Goal: Use online tool/utility: Use online tool/utility

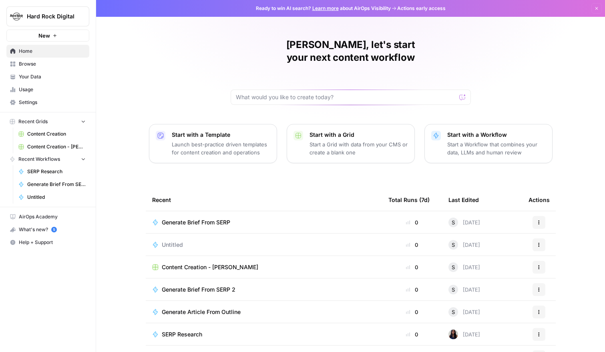
click at [251, 286] on div "Generate Brief From SERP 2" at bounding box center [263, 290] width 223 height 8
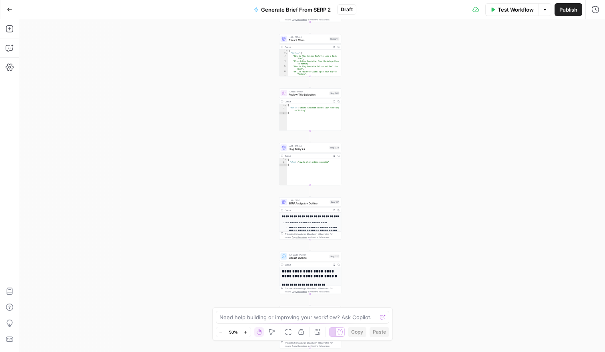
click at [392, 92] on div "Workflow Set Inputs Inputs Run Code · JavaScript Structure Competitor Keywords …" at bounding box center [312, 185] width 586 height 333
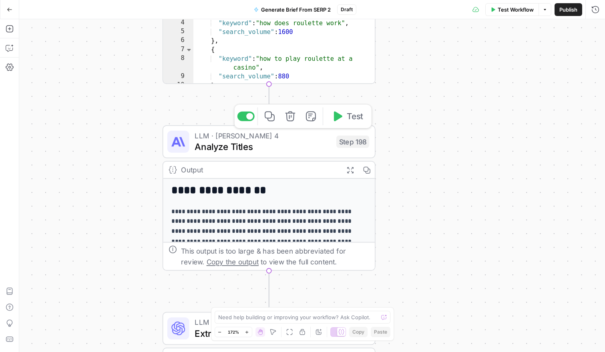
click at [307, 149] on span "Analyze Titles" at bounding box center [263, 147] width 136 height 14
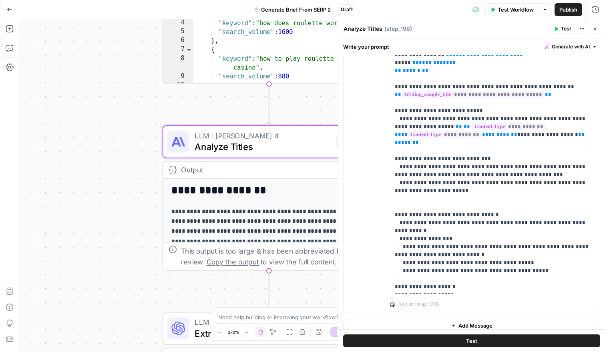
scroll to position [208, 0]
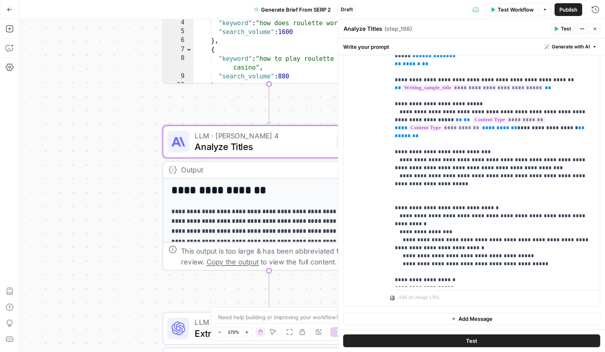
click at [308, 286] on div "Workflow Set Inputs Inputs Run Code · JavaScript Structure Competitor Keywords …" at bounding box center [312, 185] width 586 height 333
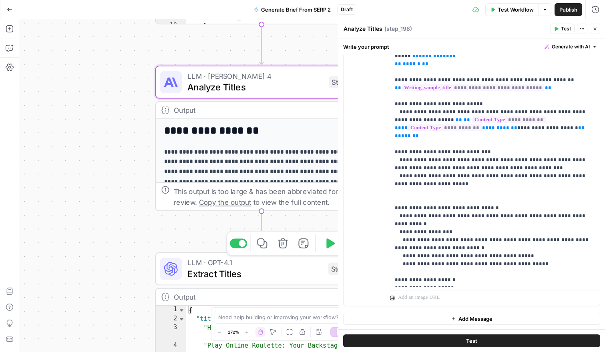
click at [277, 273] on span "Extract Titles" at bounding box center [254, 274] width 135 height 14
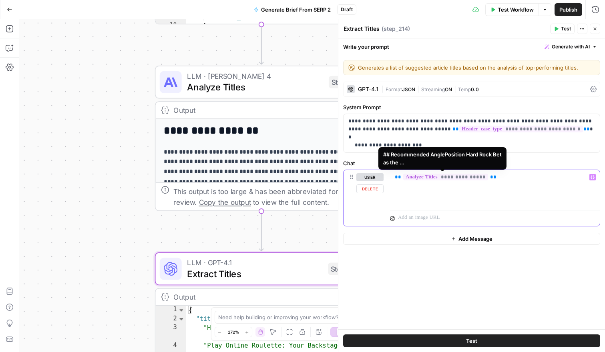
click at [449, 176] on span "**********" at bounding box center [445, 177] width 85 height 7
click at [447, 176] on span "**********" at bounding box center [445, 177] width 85 height 7
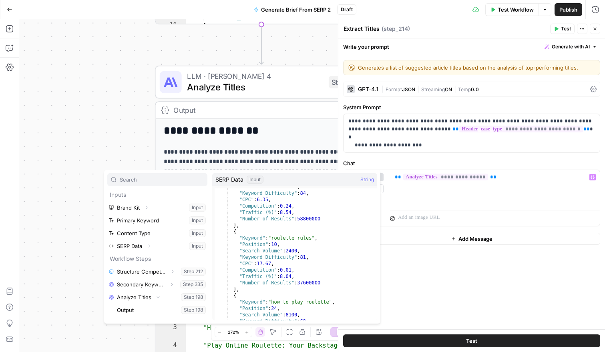
scroll to position [309, 0]
click at [440, 199] on div "**********" at bounding box center [495, 188] width 210 height 37
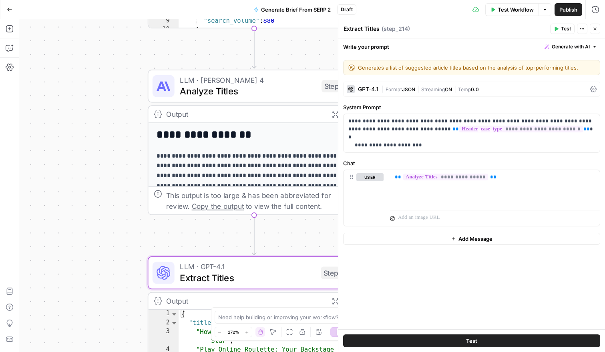
click at [312, 235] on div "Workflow Set Inputs Inputs Run Code · JavaScript Structure Competitor Keywords …" at bounding box center [312, 185] width 586 height 333
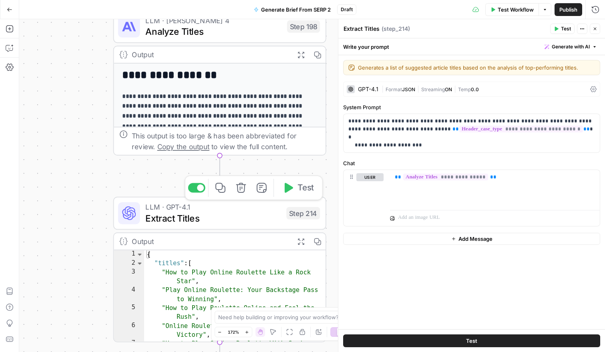
click at [269, 217] on span "Extract Titles" at bounding box center [212, 218] width 135 height 14
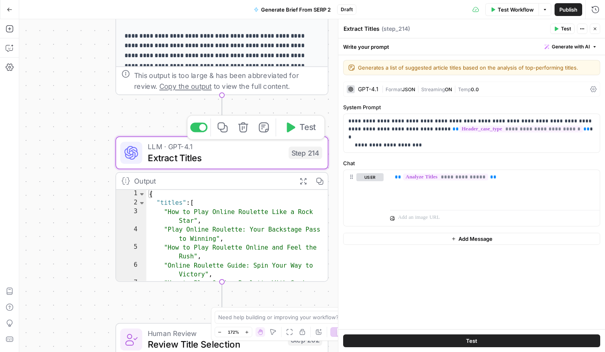
click at [309, 157] on div "Step 214" at bounding box center [306, 153] width 34 height 12
click at [232, 159] on span "Extract Titles" at bounding box center [215, 158] width 135 height 14
type textarea "**********"
click at [249, 199] on div "{ "titles" : [ "How to Play Online Roulette Like a Rock Star" , "Play Online Ro…" at bounding box center [237, 250] width 182 height 120
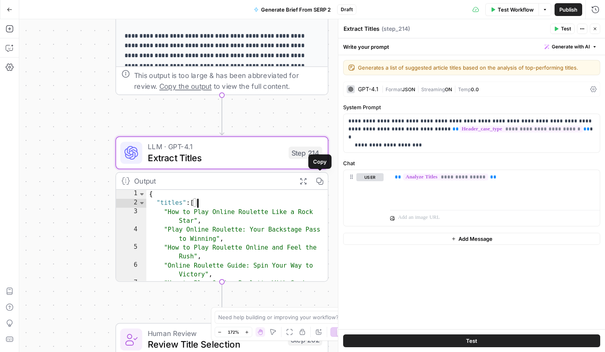
click at [306, 182] on icon "button" at bounding box center [303, 181] width 8 height 8
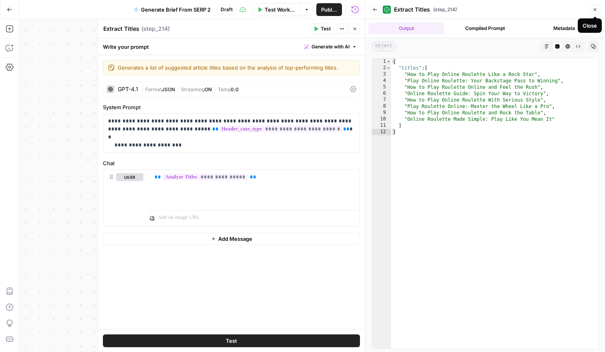
click at [595, 8] on icon "button" at bounding box center [595, 9] width 5 height 5
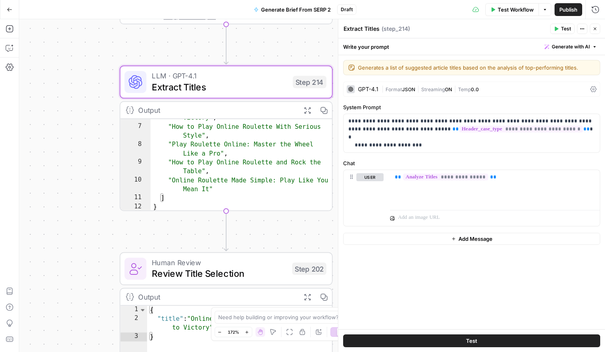
scroll to position [0, 0]
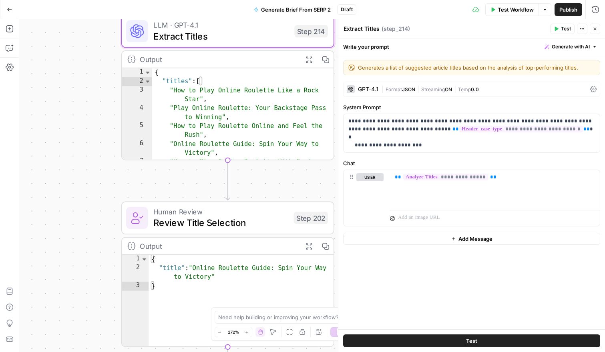
click at [276, 174] on div "Workflow Set Inputs Inputs Run Code · JavaScript Structure Competitor Keywords …" at bounding box center [312, 185] width 586 height 333
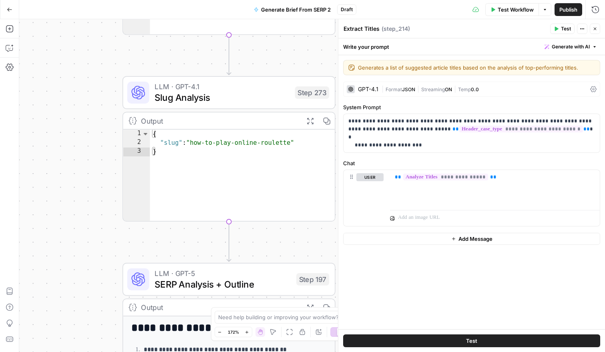
drag, startPoint x: 274, startPoint y: 300, endPoint x: 272, endPoint y: 51, distance: 248.7
click at [272, 51] on div "Workflow Set Inputs Inputs Run Code · JavaScript Structure Competitor Keywords …" at bounding box center [312, 185] width 586 height 333
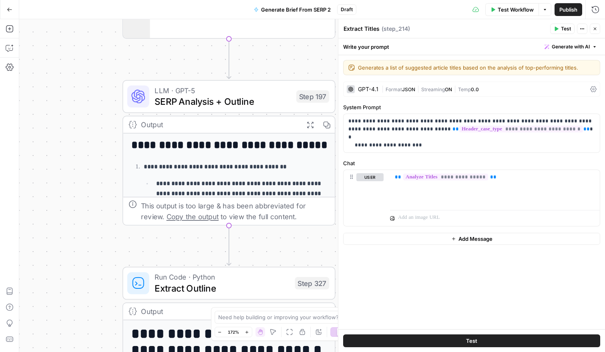
drag, startPoint x: 271, startPoint y: 242, endPoint x: 270, endPoint y: 60, distance: 182.6
click at [270, 60] on div "Workflow Set Inputs Inputs Run Code · JavaScript Structure Competitor Keywords …" at bounding box center [312, 185] width 586 height 333
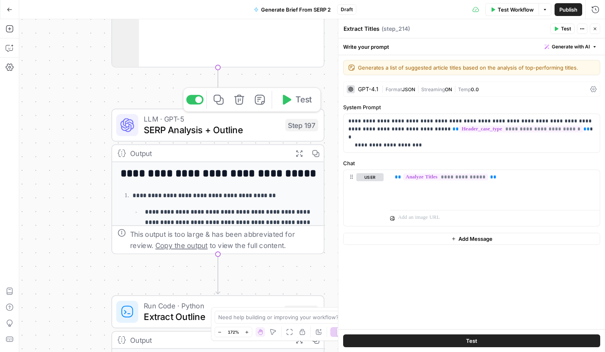
click at [249, 123] on span "SERP Analysis + Outline" at bounding box center [212, 130] width 136 height 14
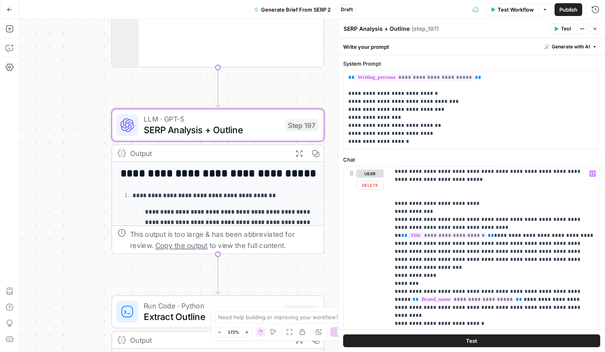
scroll to position [1074, 0]
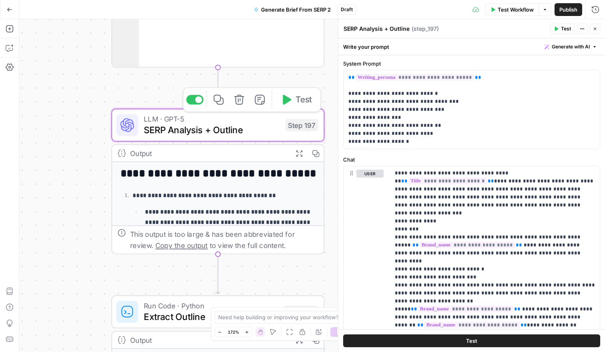
click at [180, 123] on span "SERP Analysis + Outline" at bounding box center [212, 130] width 136 height 14
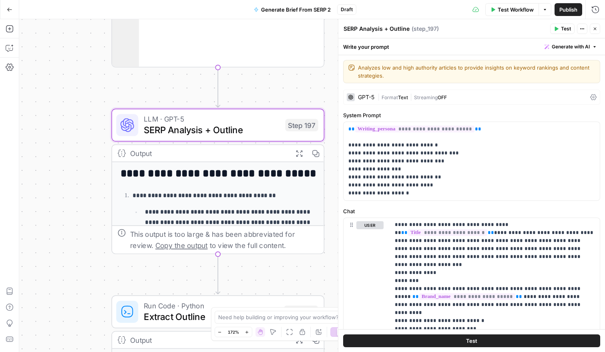
click at [358, 95] on div "GPT-5" at bounding box center [366, 98] width 16 height 6
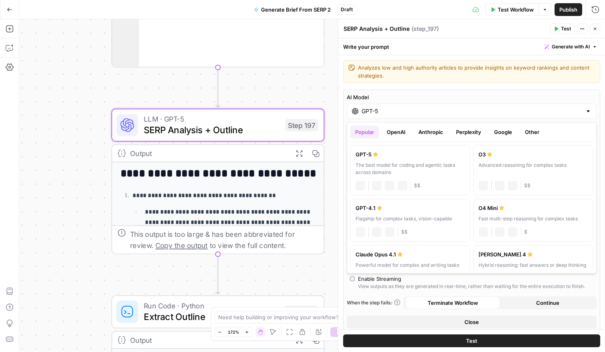
click at [371, 112] on input "GPT-5" at bounding box center [472, 111] width 220 height 8
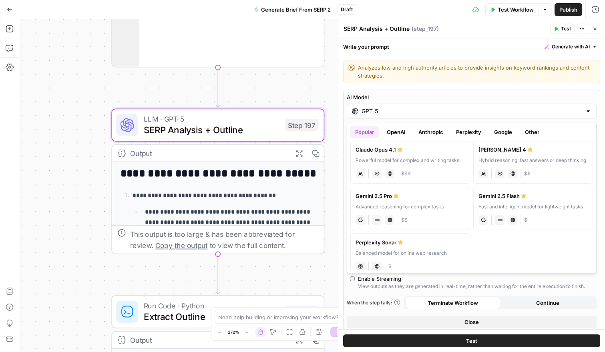
scroll to position [115, 0]
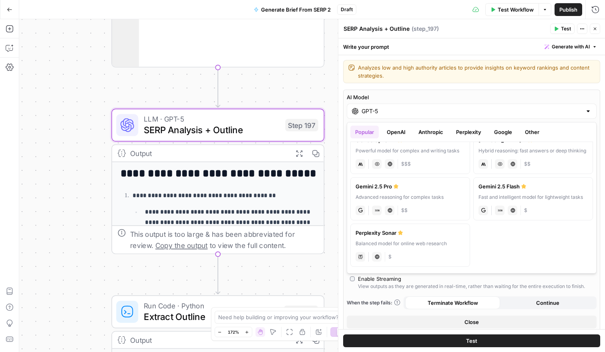
click at [332, 205] on div "Workflow Set Inputs Inputs Run Code · JavaScript Structure Competitor Keywords …" at bounding box center [312, 185] width 586 height 333
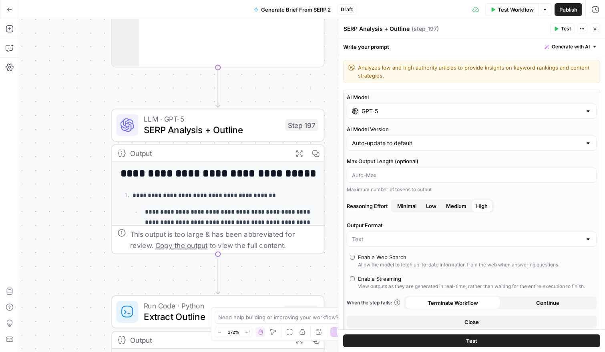
click at [249, 129] on span "SERP Analysis + Outline" at bounding box center [212, 130] width 136 height 14
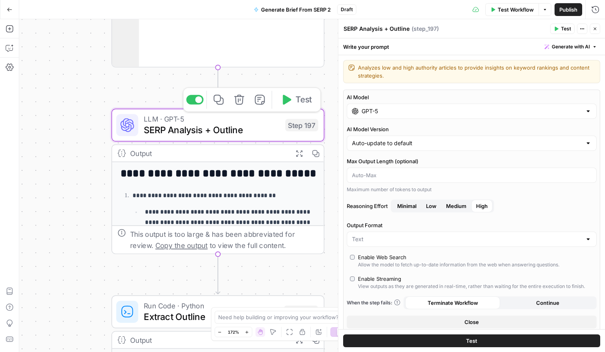
click at [254, 131] on span "SERP Analysis + Outline" at bounding box center [212, 130] width 136 height 14
click at [595, 28] on icon "button" at bounding box center [595, 29] width 3 height 3
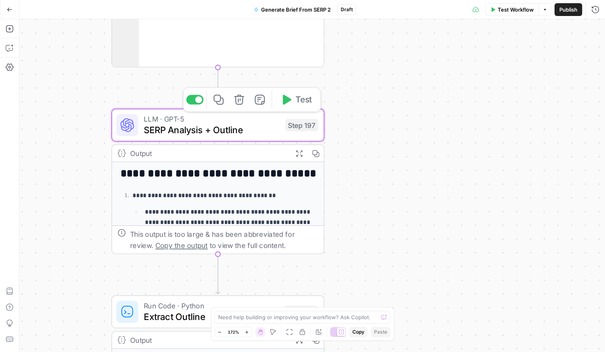
click at [243, 129] on span "SERP Analysis + Outline" at bounding box center [212, 130] width 136 height 14
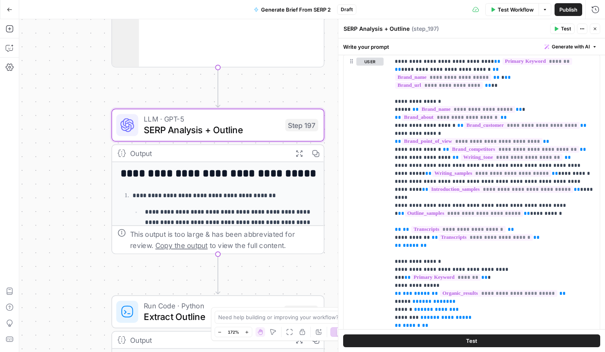
scroll to position [257, 0]
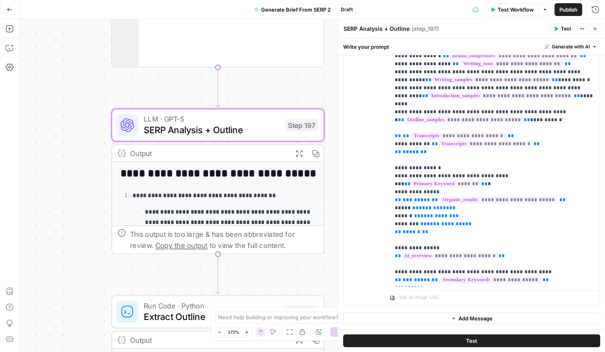
click at [254, 274] on div "Workflow Set Inputs Inputs Run Code · JavaScript Structure Competitor Keywords …" at bounding box center [312, 185] width 586 height 333
click at [162, 247] on span "Copy the output" at bounding box center [181, 245] width 52 height 8
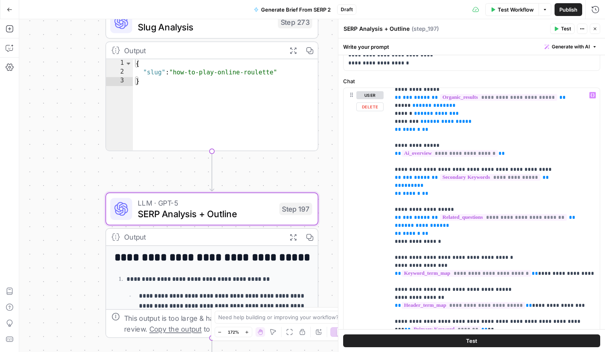
scroll to position [235, 0]
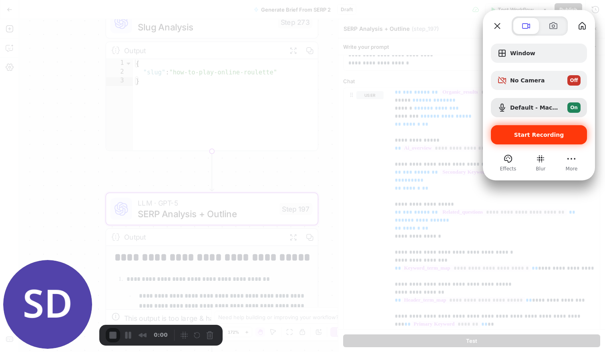
click at [502, 135] on span "Start Recording" at bounding box center [538, 135] width 83 height 6
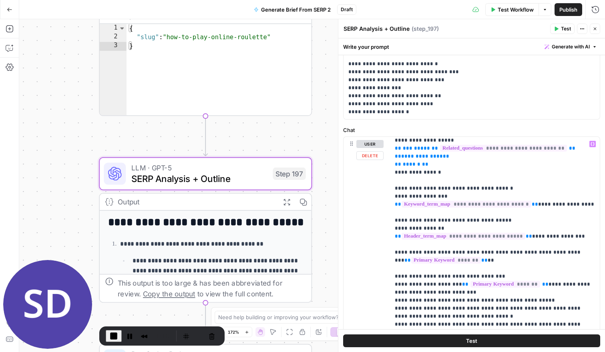
scroll to position [361, 0]
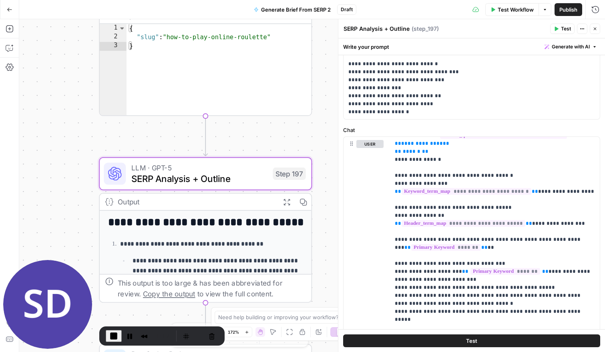
click at [111, 341] on button "End Recording" at bounding box center [114, 336] width 16 height 12
